Goal: Task Accomplishment & Management: Manage account settings

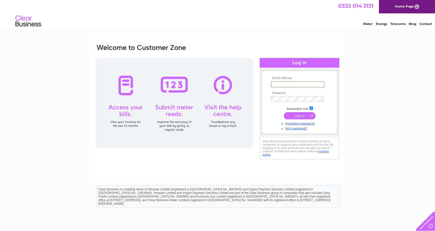
click at [297, 83] on input "text" at bounding box center [297, 84] width 53 height 6
type input "emma@quilterstradingpost.com"
click at [302, 114] on input "submit" at bounding box center [300, 114] width 32 height 7
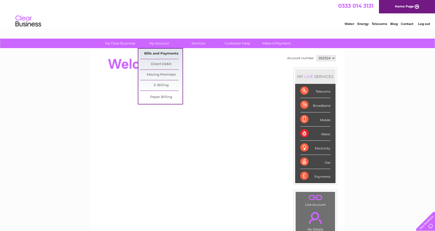
click at [162, 53] on link "Bills and Payments" at bounding box center [161, 54] width 42 height 10
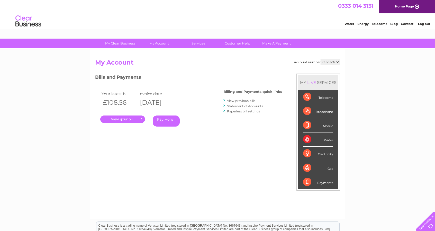
click at [137, 119] on link "." at bounding box center [122, 118] width 45 height 7
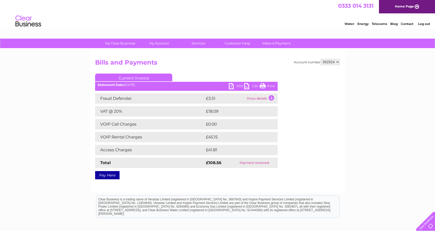
click at [268, 84] on link "Print" at bounding box center [266, 86] width 15 height 7
click at [423, 23] on link "Log out" at bounding box center [424, 24] width 12 height 4
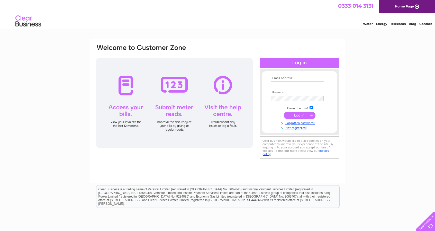
drag, startPoint x: 312, startPoint y: 3, endPoint x: 376, endPoint y: 23, distance: 67.5
click at [376, 24] on link "Energy" at bounding box center [380, 24] width 11 height 4
